Goal: Information Seeking & Learning: Learn about a topic

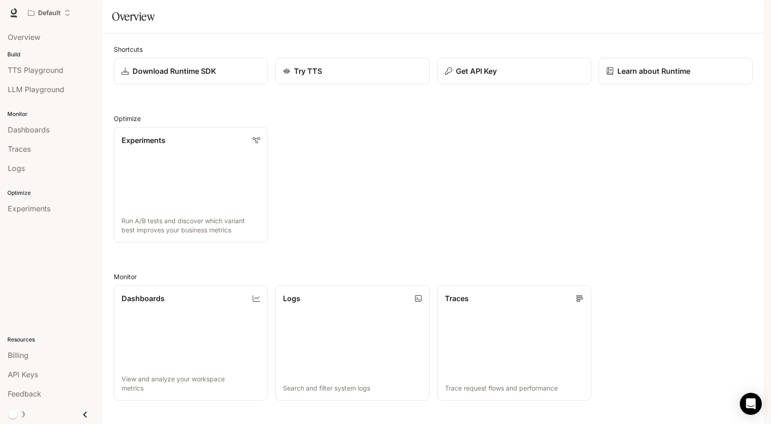
click at [695, 19] on link "Documentation Documentation" at bounding box center [710, 13] width 56 height 18
click at [750, 16] on icon "button" at bounding box center [750, 12] width 7 height 7
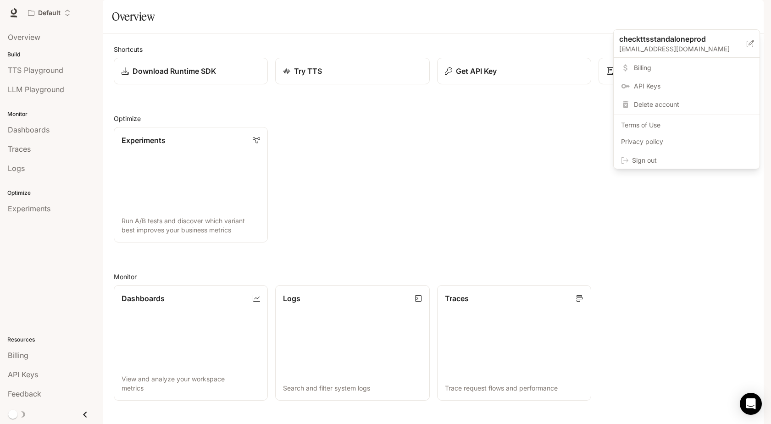
click at [650, 162] on span "Sign out" at bounding box center [692, 160] width 120 height 9
